Goal: Use online tool/utility: Utilize a website feature to perform a specific function

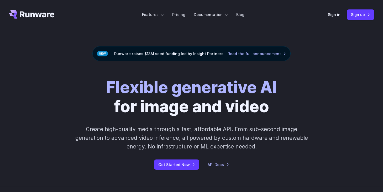
click at [341, 17] on div "Sign in Sign up" at bounding box center [350, 14] width 46 height 10
click at [337, 15] on link "Sign in" at bounding box center [333, 15] width 13 height 6
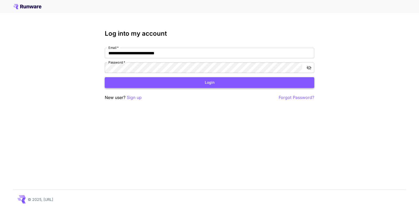
click at [191, 78] on button "Login" at bounding box center [210, 82] width 210 height 11
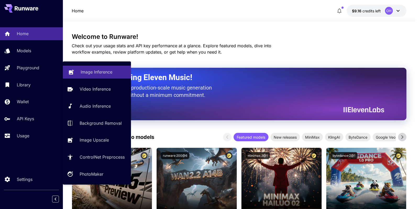
click at [89, 77] on link "Image Inference" at bounding box center [97, 72] width 68 height 13
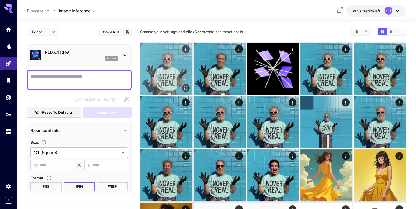
click at [184, 49] on icon "Actions" at bounding box center [185, 49] width 5 height 5
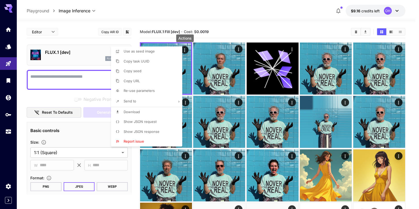
click at [136, 93] on span "Re-use parameters" at bounding box center [139, 90] width 31 height 4
click at [68, 70] on div at bounding box center [209, 104] width 419 height 209
click at [93, 79] on div at bounding box center [209, 104] width 419 height 209
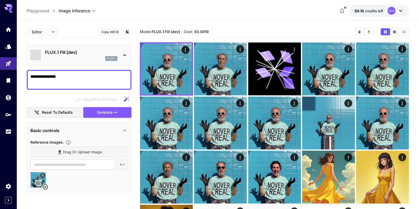
type textarea "**********"
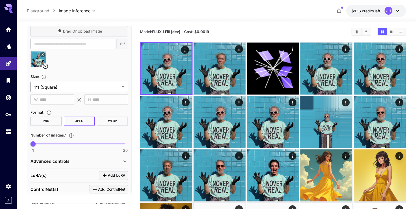
scroll to position [181, 0]
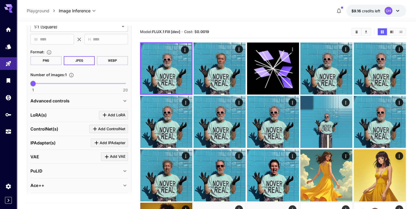
click at [67, 98] on p "Advanced controls" at bounding box center [49, 101] width 39 height 6
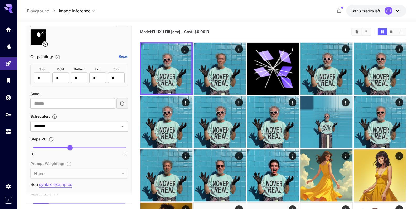
scroll to position [422, 0]
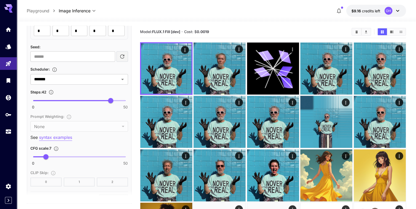
type input "**"
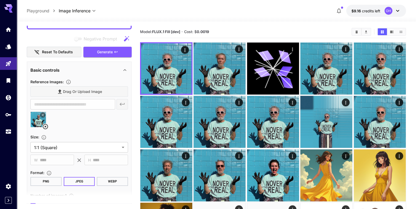
scroll to position [0, 0]
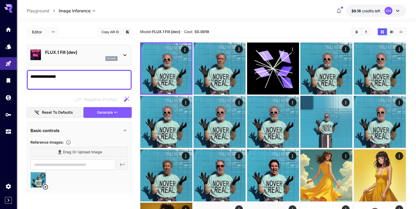
click at [105, 106] on div "Negative Prompt Reset to defaults Generate" at bounding box center [79, 106] width 105 height 24
click at [106, 110] on span "Generate" at bounding box center [105, 112] width 16 height 7
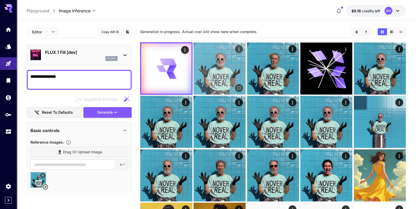
click at [241, 58] on img at bounding box center [219, 68] width 52 height 52
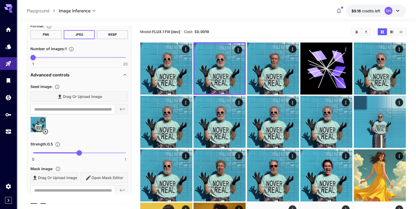
scroll to position [271, 0]
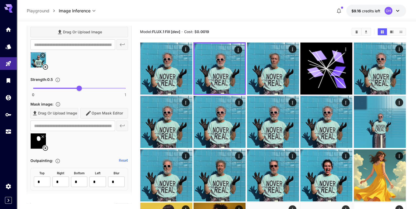
click at [106, 87] on span "0 1 0.5" at bounding box center [79, 88] width 92 height 8
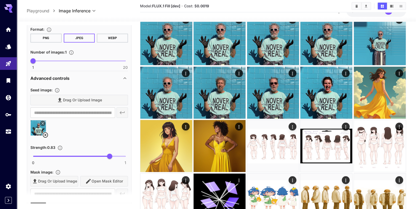
scroll to position [241, 0]
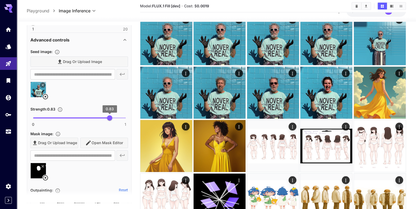
type input "*"
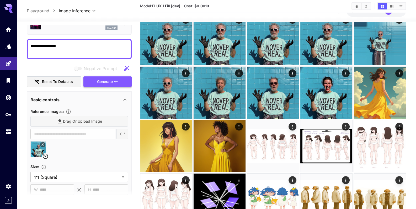
scroll to position [0, 0]
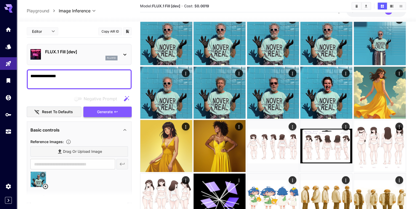
click at [104, 111] on span "Generate" at bounding box center [105, 112] width 16 height 7
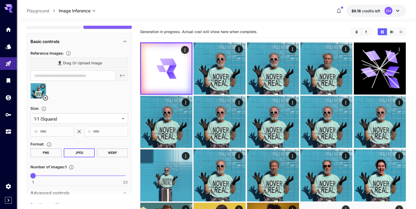
scroll to position [90, 0]
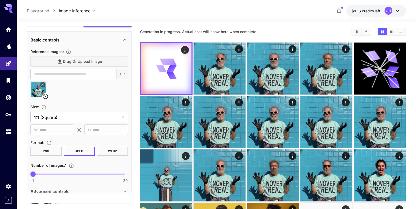
click at [47, 96] on icon at bounding box center [45, 96] width 6 height 6
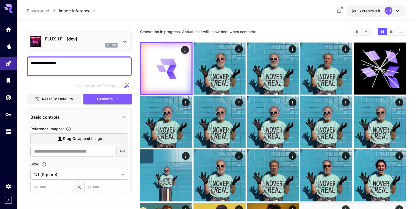
scroll to position [0, 0]
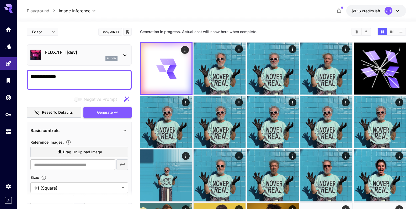
click at [99, 111] on span "Generate" at bounding box center [105, 112] width 16 height 7
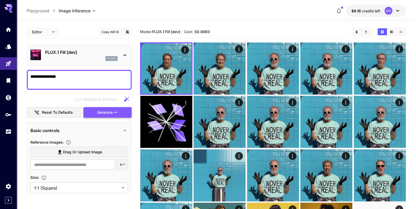
click at [98, 107] on button "Generate" at bounding box center [107, 112] width 48 height 11
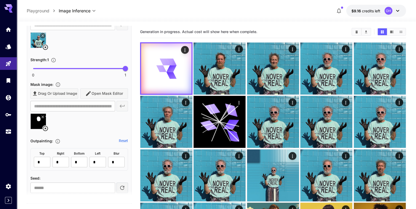
scroll to position [271, 0]
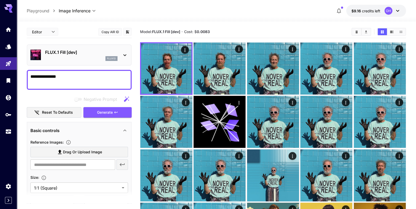
scroll to position [271, 0]
